Goal: Task Accomplishment & Management: Use online tool/utility

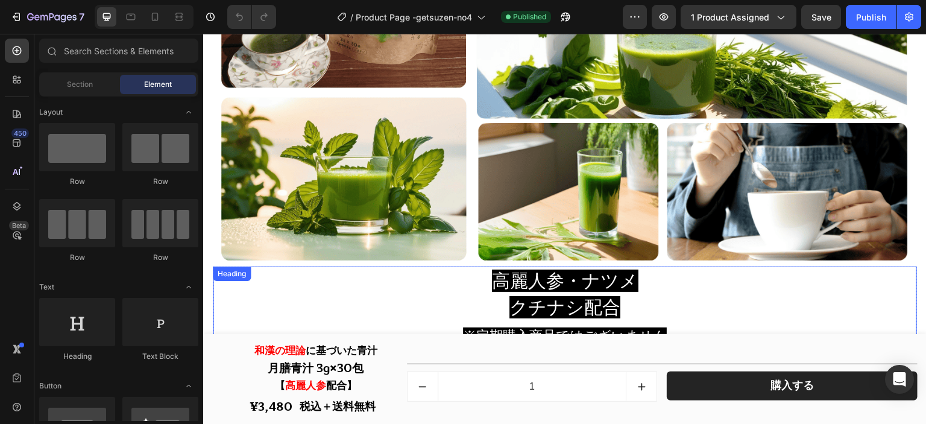
scroll to position [543, 0]
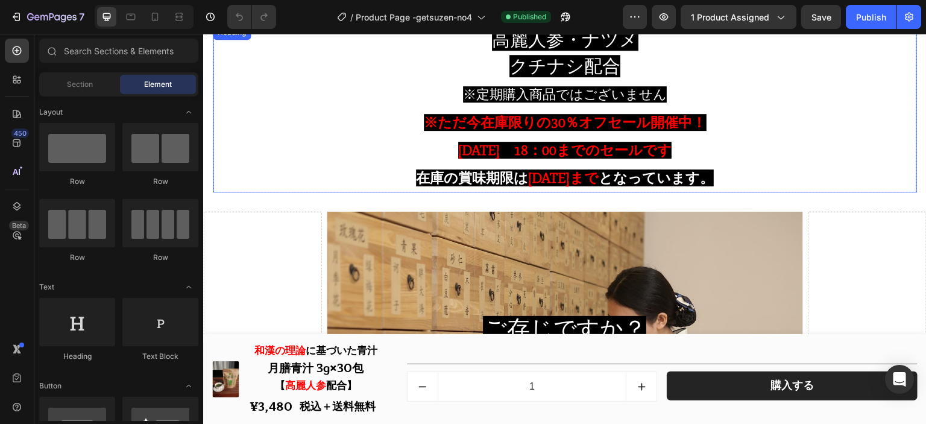
click at [549, 142] on strong "[DATE]　18：00までのセールです" at bounding box center [564, 150] width 213 height 17
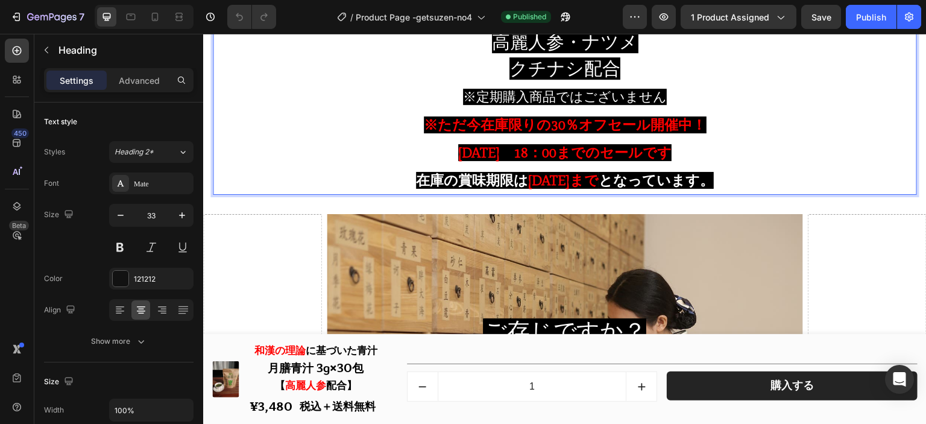
scroll to position [531, 0]
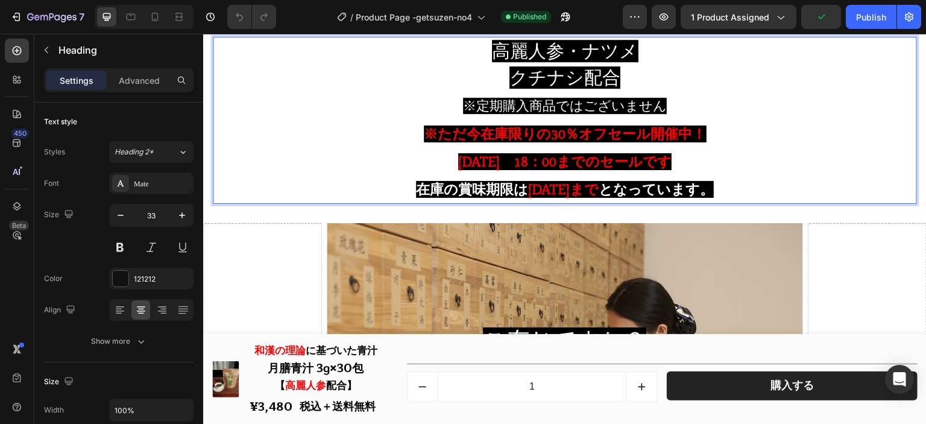
click at [672, 157] on strong "[DATE]　18：00までのセールです" at bounding box center [564, 161] width 213 height 17
click at [660, 133] on strong "※ただ今在庫限りの30％オフセール開催中！" at bounding box center [565, 133] width 283 height 17
click at [670, 147] on p "高麗人参・ナツメ クチナシ配合 ※定期購入商品ではございません ※ただ今在庫限りの30％オフセール開催中！ [DATE]　18：00までのセールです 在庫の賞…" at bounding box center [565, 120] width 702 height 164
click at [670, 153] on strong "[DATE]　18：00までのセールです" at bounding box center [564, 161] width 213 height 17
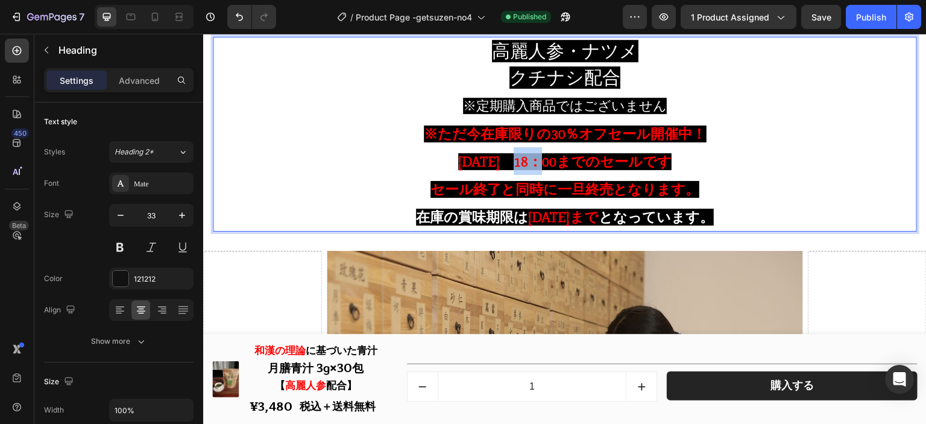
drag, startPoint x: 490, startPoint y: 159, endPoint x: 517, endPoint y: 159, distance: 27.1
click at [517, 159] on strong "[DATE]　18：00までのセールです" at bounding box center [564, 161] width 213 height 17
click at [497, 188] on strong "セール終了と同時に一旦終売となります。" at bounding box center [564, 189] width 269 height 17
drag, startPoint x: 495, startPoint y: 188, endPoint x: 506, endPoint y: 186, distance: 11.0
click at [507, 186] on strong "セール終了と同時に一旦終売となります。" at bounding box center [564, 189] width 269 height 17
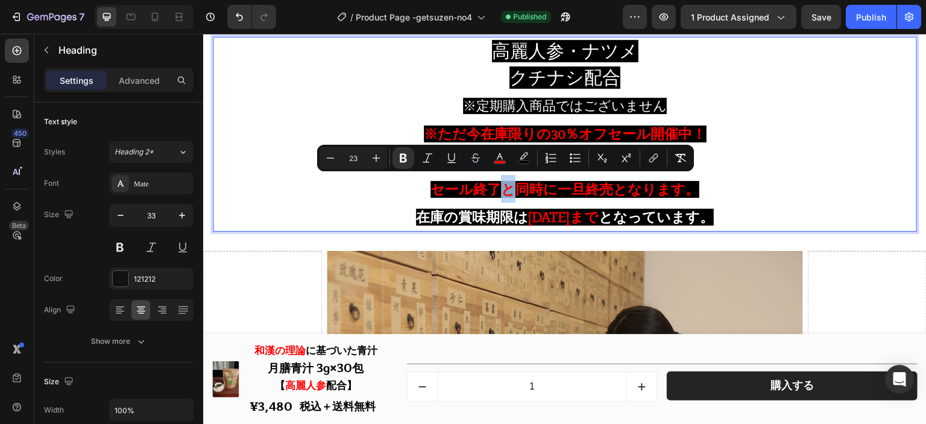
click at [494, 186] on strong "セール終了と同時に一旦終売となります。" at bounding box center [564, 189] width 269 height 17
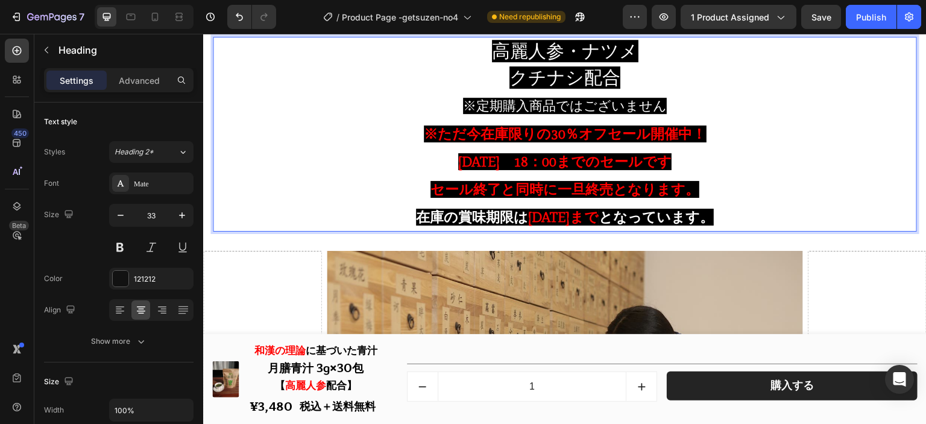
click at [515, 154] on strong "[DATE]　18：00までのセールです" at bounding box center [564, 161] width 213 height 17
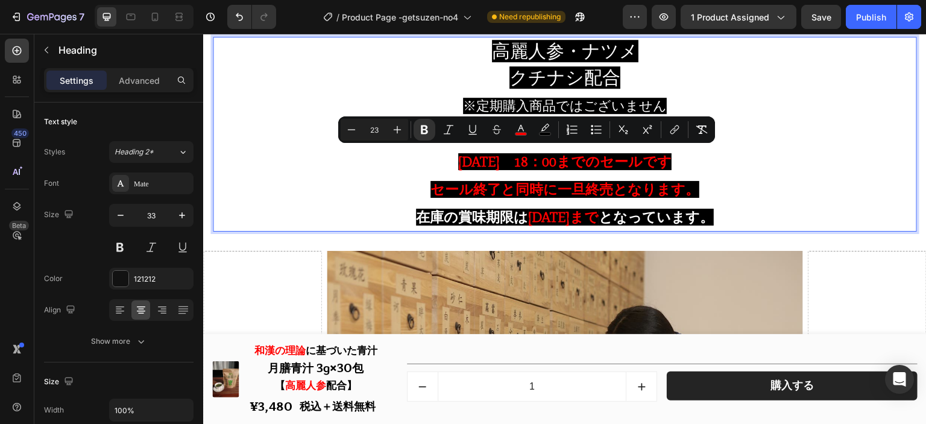
click at [455, 181] on strong "セール終了と同時に一旦終売となります。" at bounding box center [564, 189] width 269 height 17
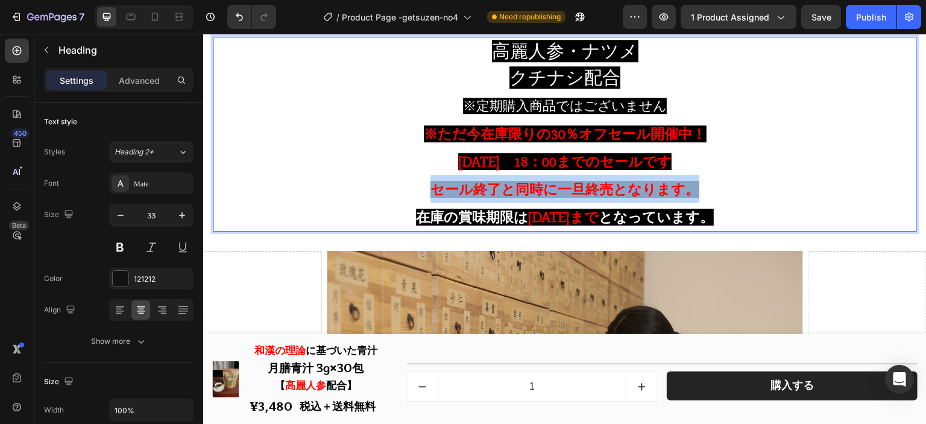
drag, startPoint x: 429, startPoint y: 185, endPoint x: 764, endPoint y: 189, distance: 335.2
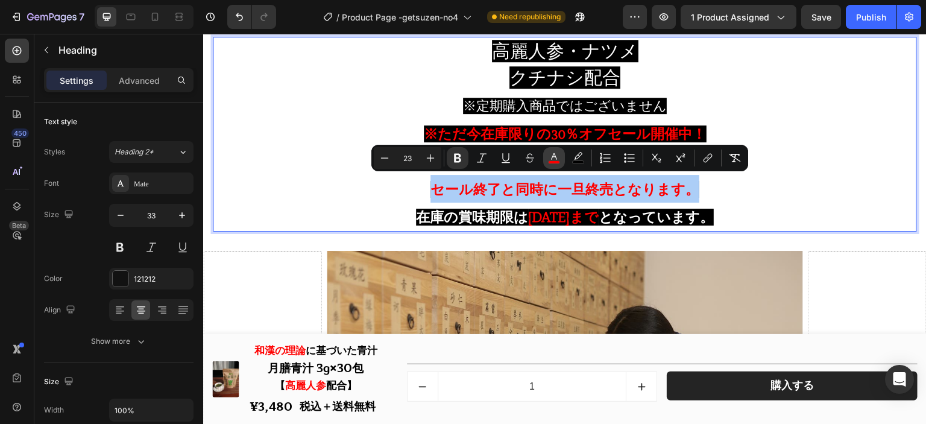
click at [555, 158] on icon "Editor contextual toolbar" at bounding box center [554, 158] width 12 height 12
type input "FF0000"
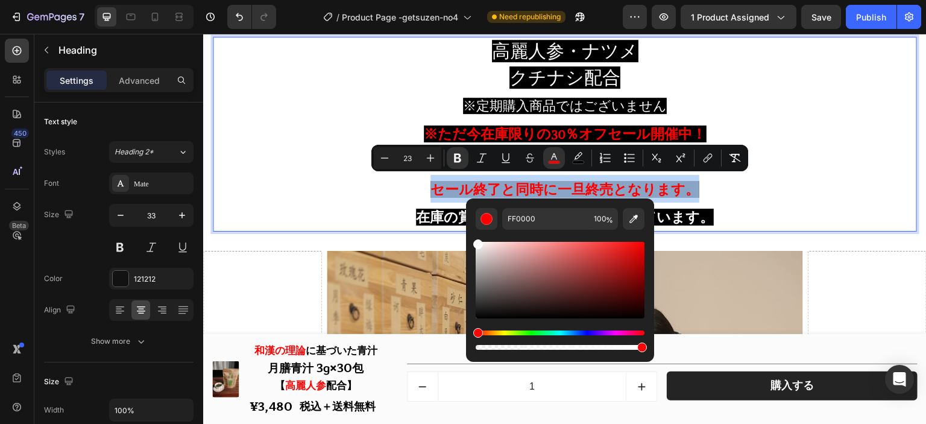
type input "FFFFFF"
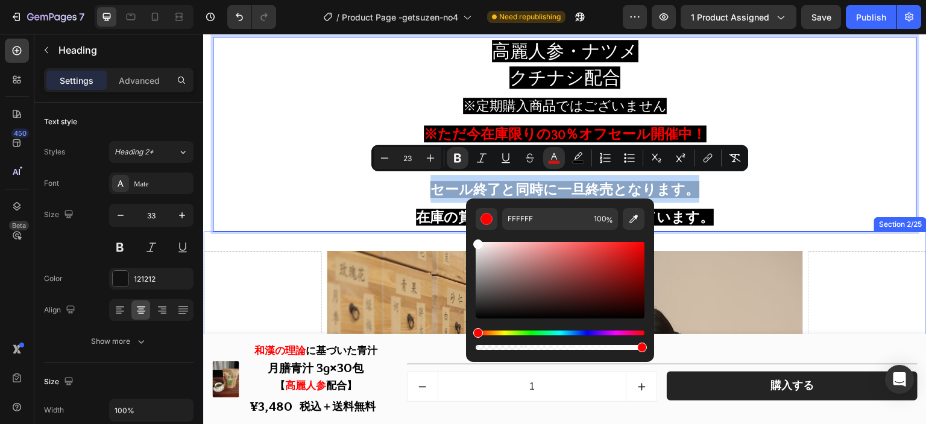
drag, startPoint x: 737, startPoint y: 301, endPoint x: 669, endPoint y: 268, distance: 76.3
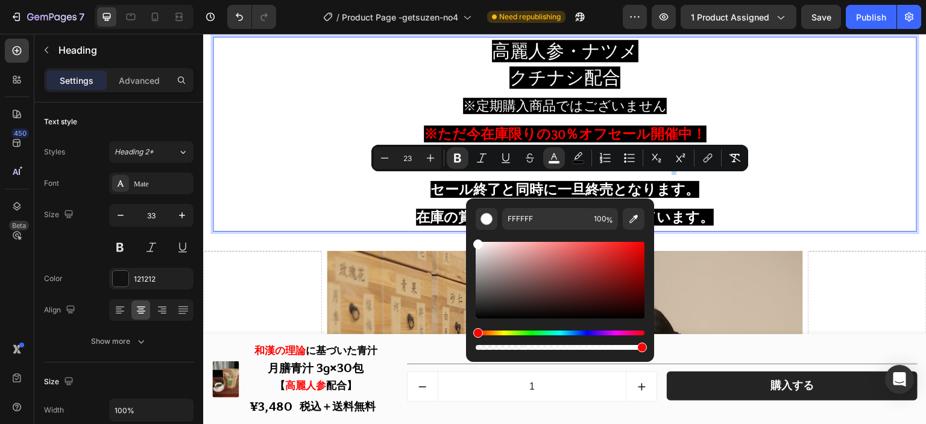
click at [539, 188] on strong "セール終了と同時に一旦終売となります。" at bounding box center [564, 189] width 269 height 17
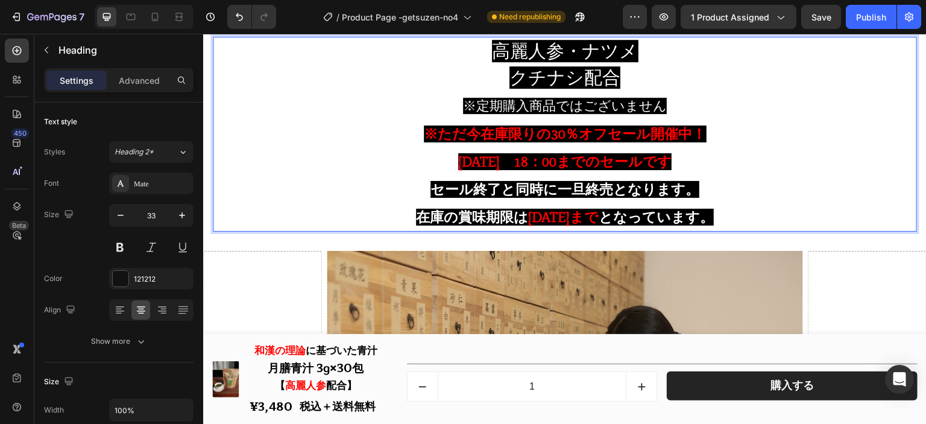
click at [609, 188] on strong "セール終了と同時に一旦終売となります。" at bounding box center [564, 189] width 269 height 17
click at [687, 184] on strong "セール終了と同時に一旦終売となります。" at bounding box center [564, 189] width 269 height 17
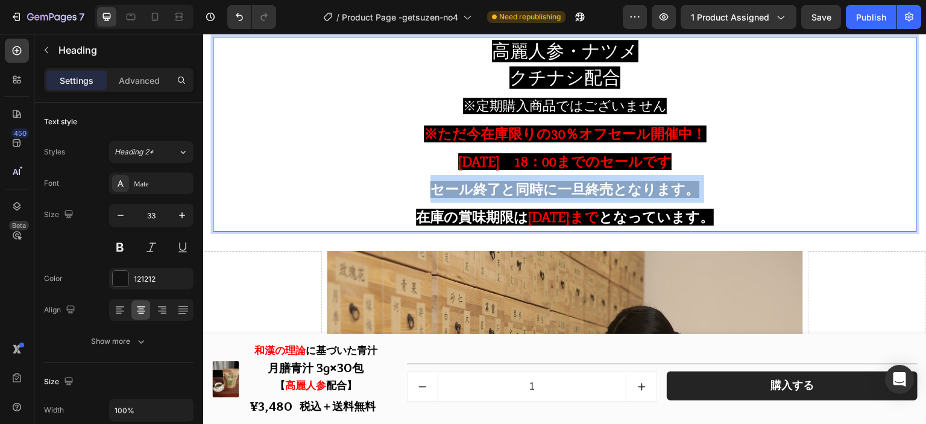
click at [687, 184] on strong "セール終了と同時に一旦終売となります。" at bounding box center [564, 189] width 269 height 17
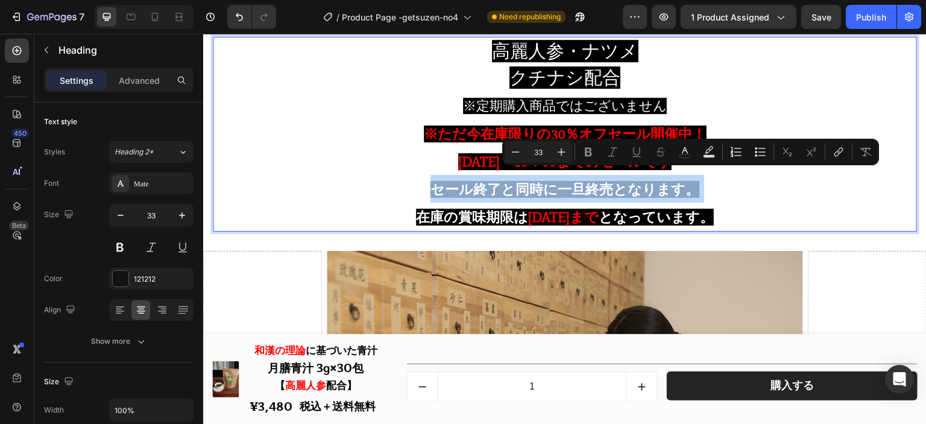
click at [687, 184] on strong "セール終了と同時に一旦終売となります。" at bounding box center [564, 189] width 269 height 17
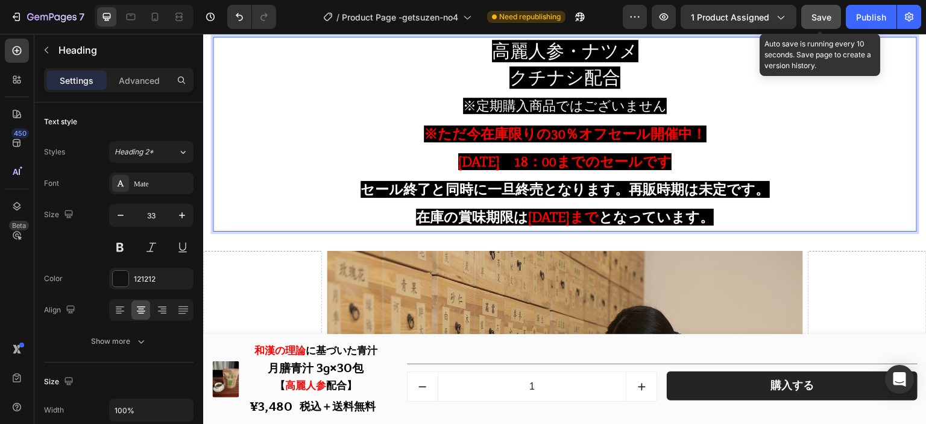
click at [810, 9] on button "Save" at bounding box center [821, 17] width 40 height 24
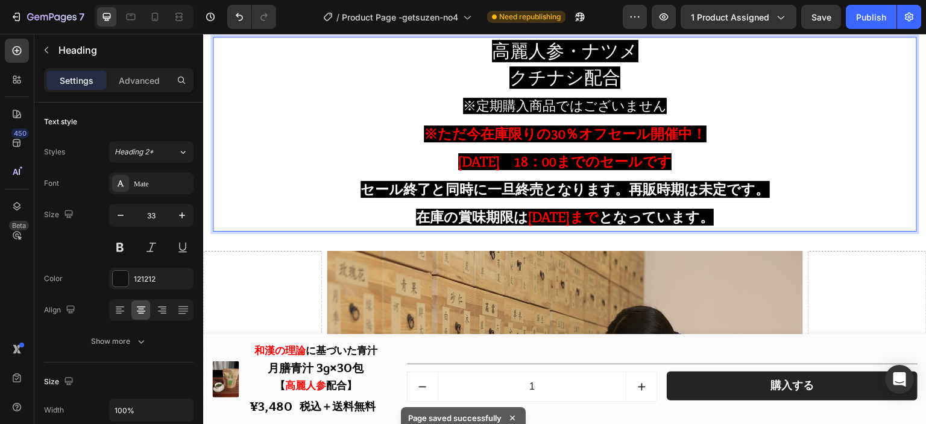
click at [541, 183] on strong "セール終了と同時に一旦終売となります。再販時期は未定です。" at bounding box center [565, 189] width 409 height 17
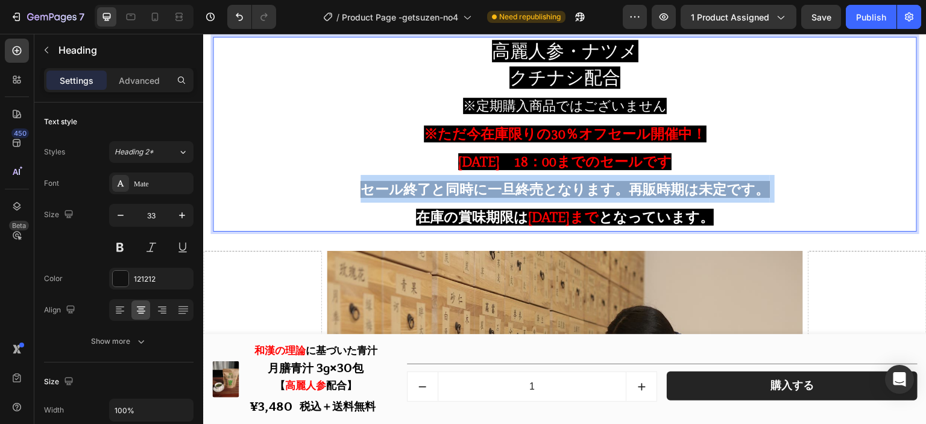
click at [541, 183] on strong "セール終了と同時に一旦終売となります。再販時期は未定です。" at bounding box center [565, 189] width 409 height 17
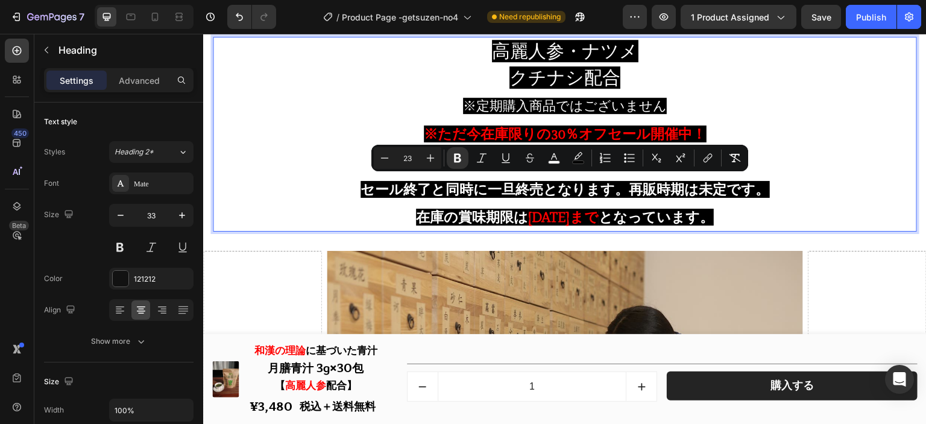
click at [482, 215] on strong "在庫の賞味期限は" at bounding box center [472, 217] width 112 height 17
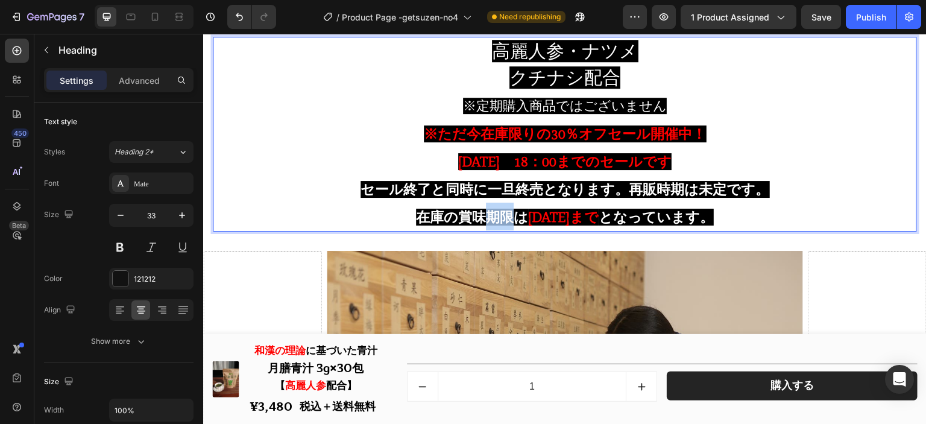
click at [482, 215] on strong "在庫の賞味期限は" at bounding box center [472, 217] width 112 height 17
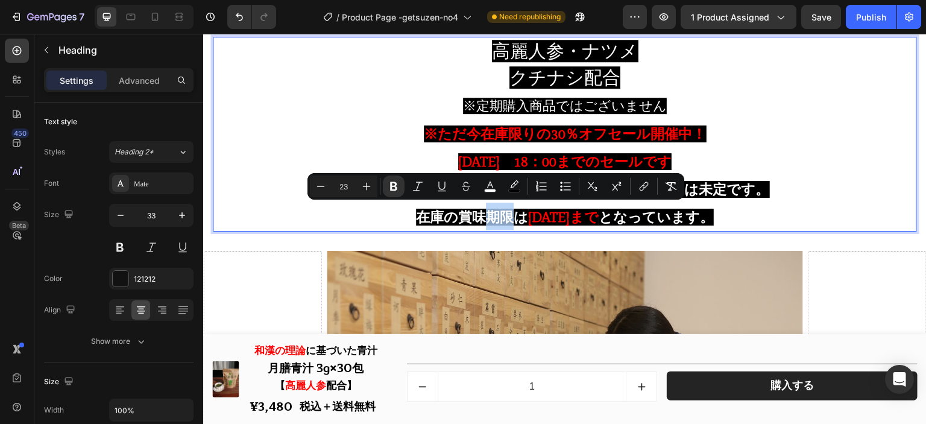
click at [482, 215] on strong "在庫の賞味期限は" at bounding box center [472, 217] width 112 height 17
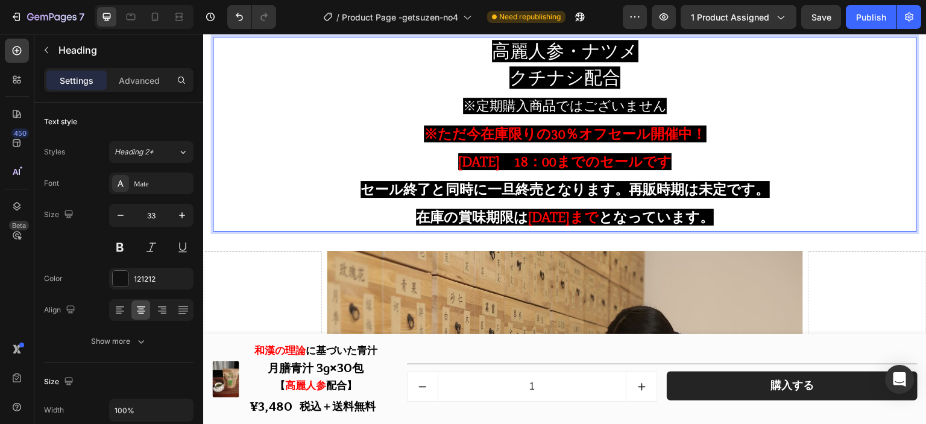
click at [468, 147] on p "高麗人参・ナツメ クチナシ配合 ※定期購入商品ではございません ※ただ今在庫限りの30％オフセール開催中！ [DATE]　18：00までのセールです セール終…" at bounding box center [565, 134] width 702 height 192
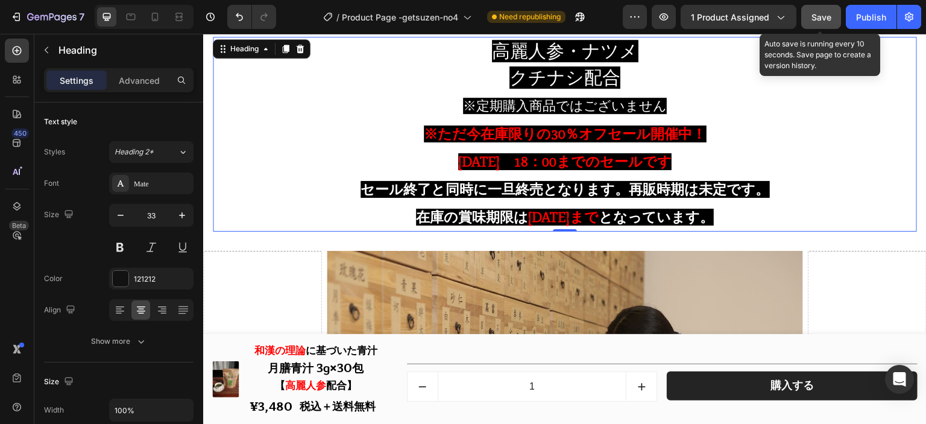
click at [818, 19] on span "Save" at bounding box center [822, 17] width 20 height 10
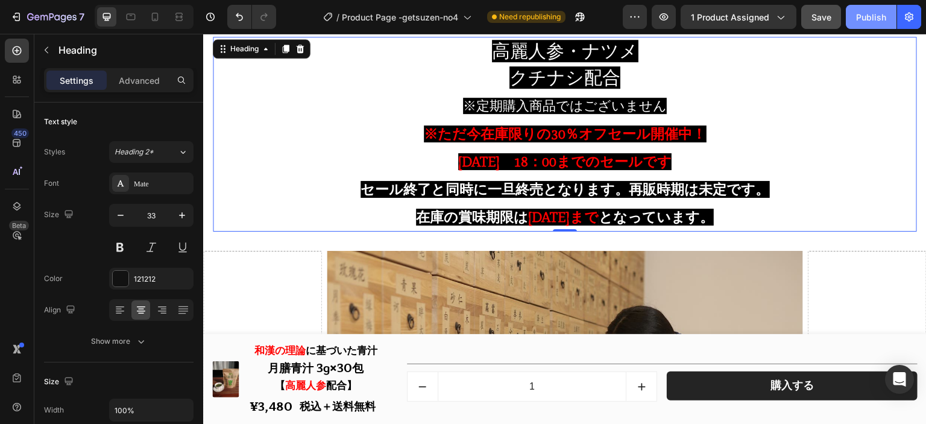
click at [866, 16] on div "Publish" at bounding box center [871, 17] width 30 height 13
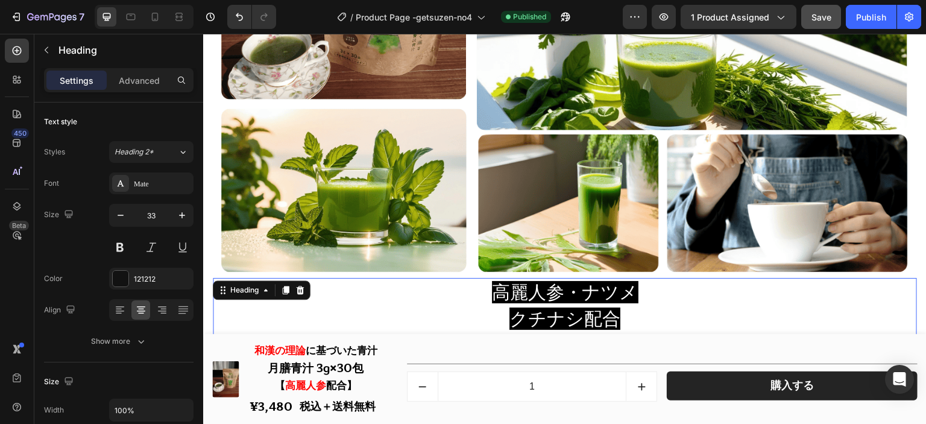
scroll to position [0, 0]
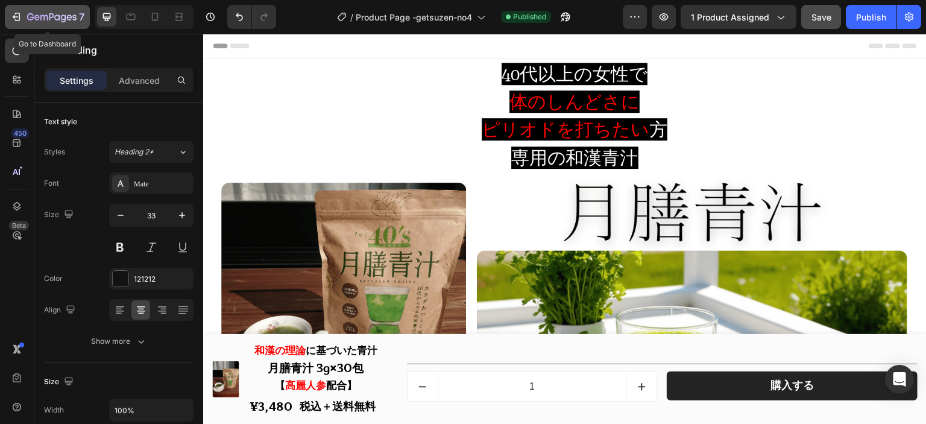
click at [41, 8] on button "7" at bounding box center [47, 17] width 85 height 24
